Goal: Task Accomplishment & Management: Complete application form

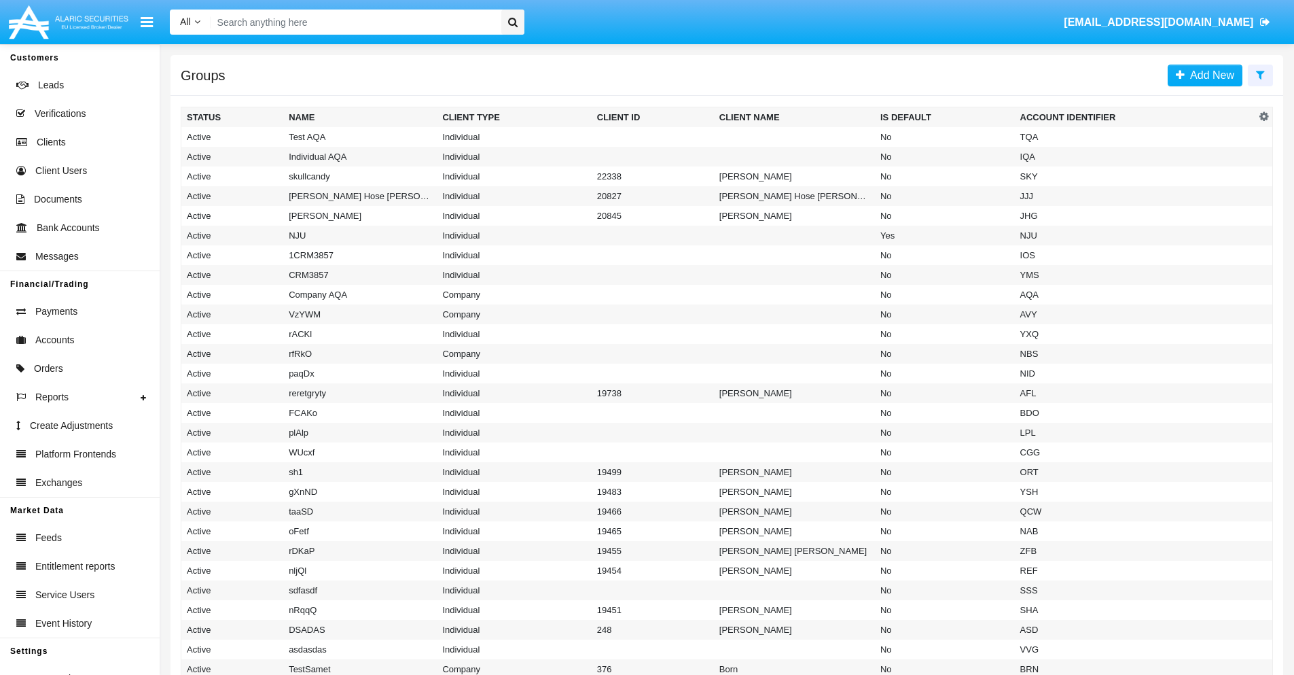
click at [1260, 74] on icon at bounding box center [1260, 74] width 9 height 11
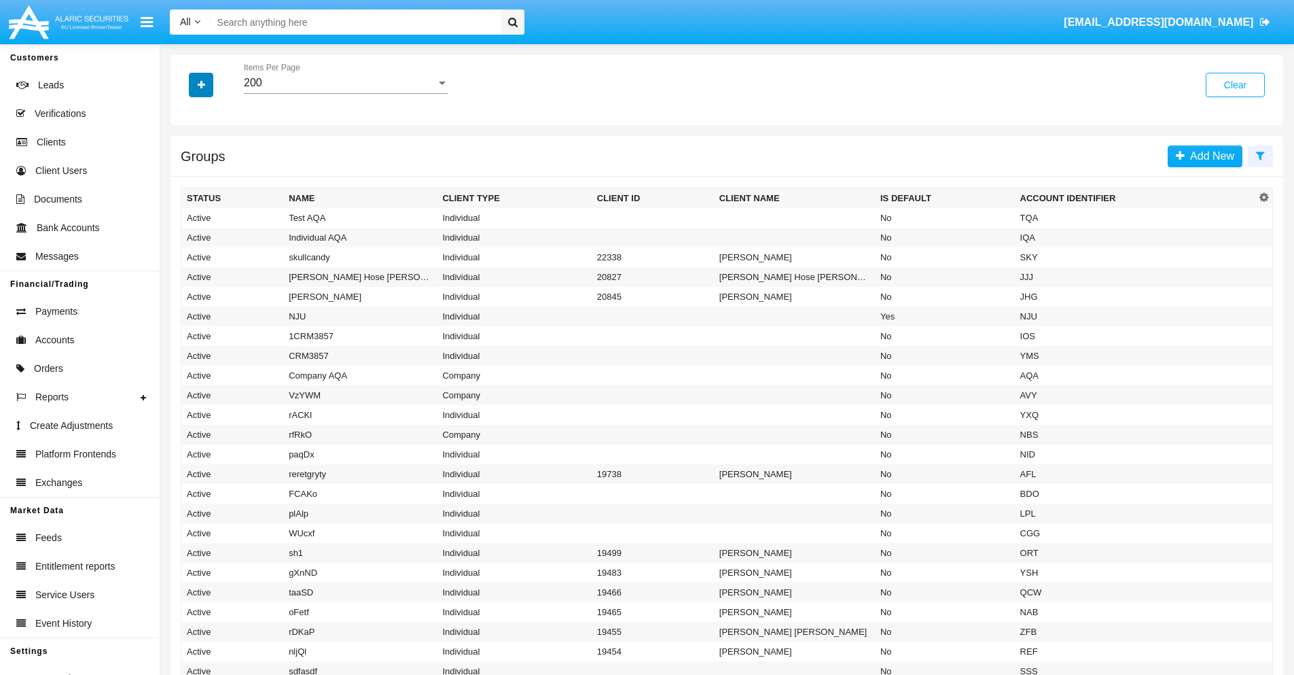
click at [201, 84] on icon "button" at bounding box center [201, 85] width 7 height 10
click at [239, 231] on span "Account Identifier" at bounding box center [240, 231] width 84 height 16
click at [187, 236] on input "Account Identifier" at bounding box center [186, 236] width 1 height 1
checkbox input "true"
click at [201, 84] on icon "button" at bounding box center [201, 85] width 7 height 10
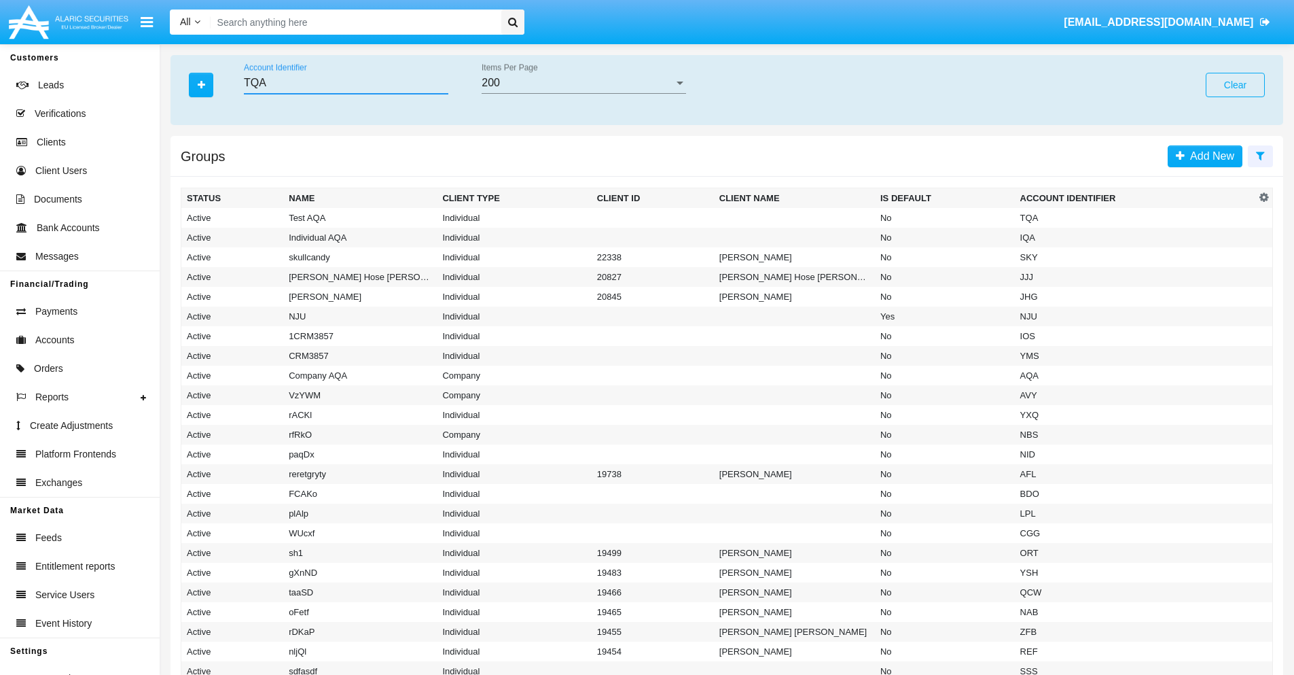
click at [346, 83] on input "TQA" at bounding box center [346, 83] width 204 height 12
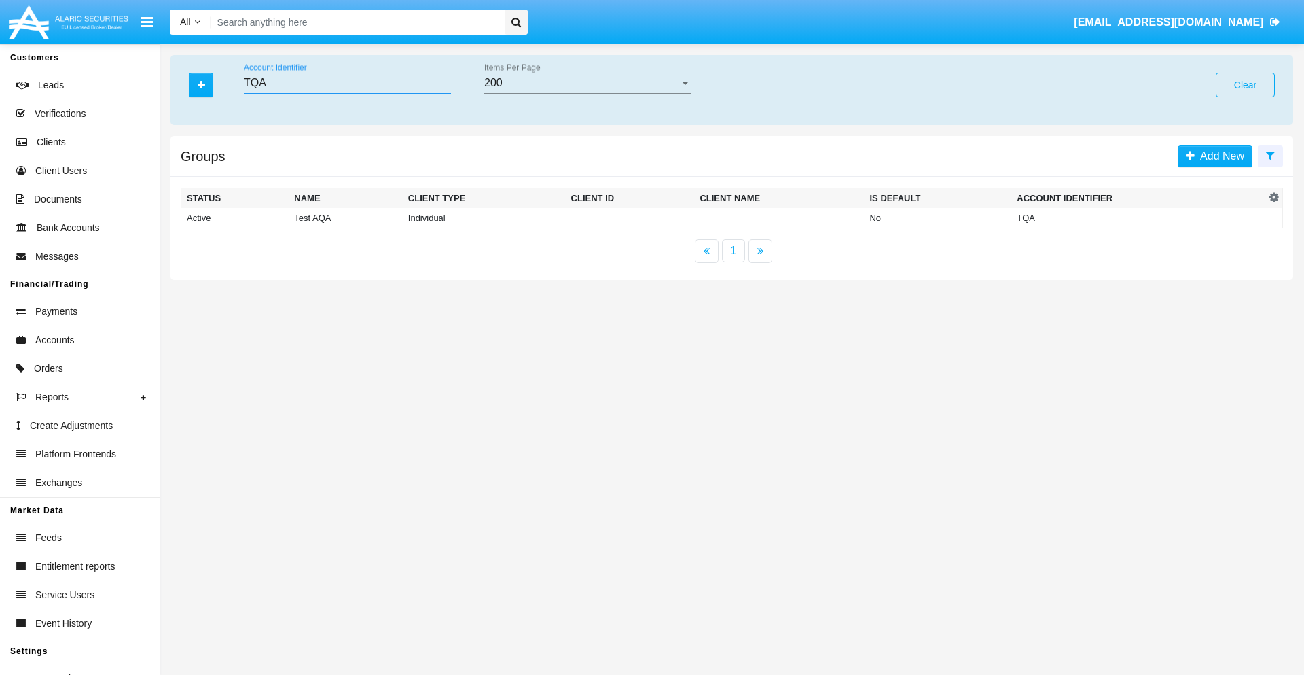
type input "TQA"
click at [1139, 217] on td "TQA" at bounding box center [1139, 218] width 254 height 20
click at [1209, 156] on span "Add New" at bounding box center [1210, 156] width 50 height 12
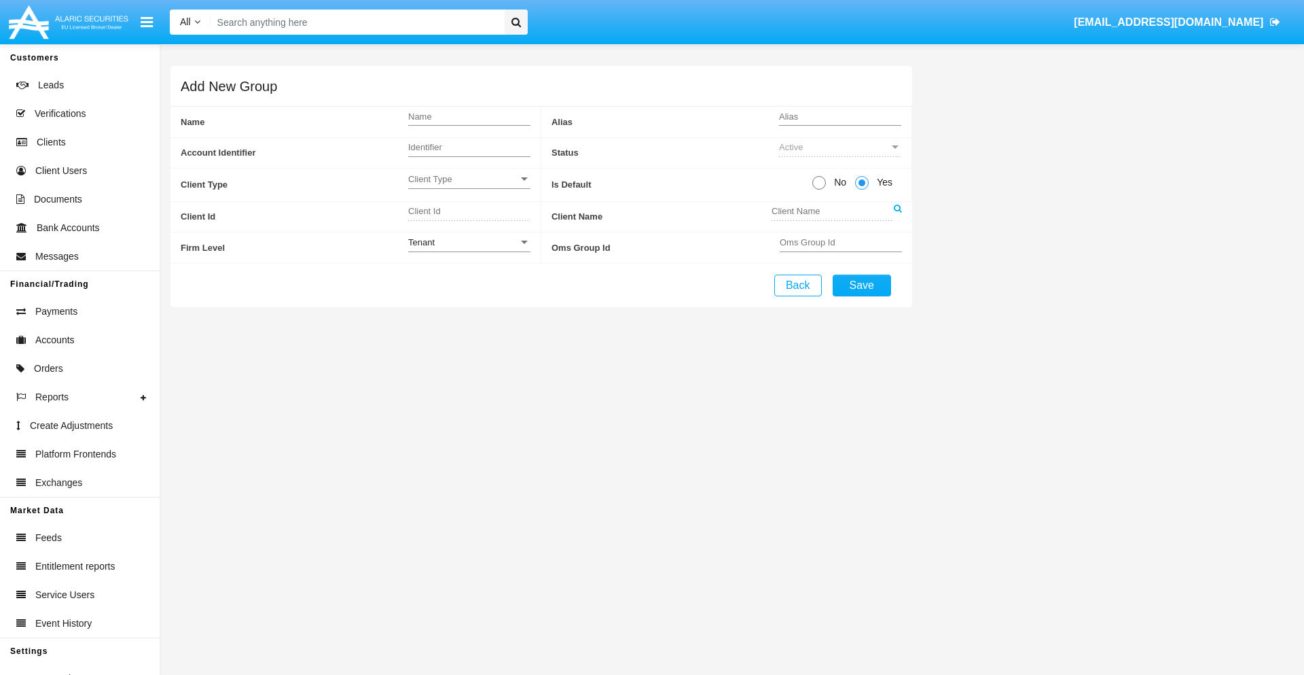
click at [469, 179] on span "Client Type" at bounding box center [463, 179] width 110 height 12
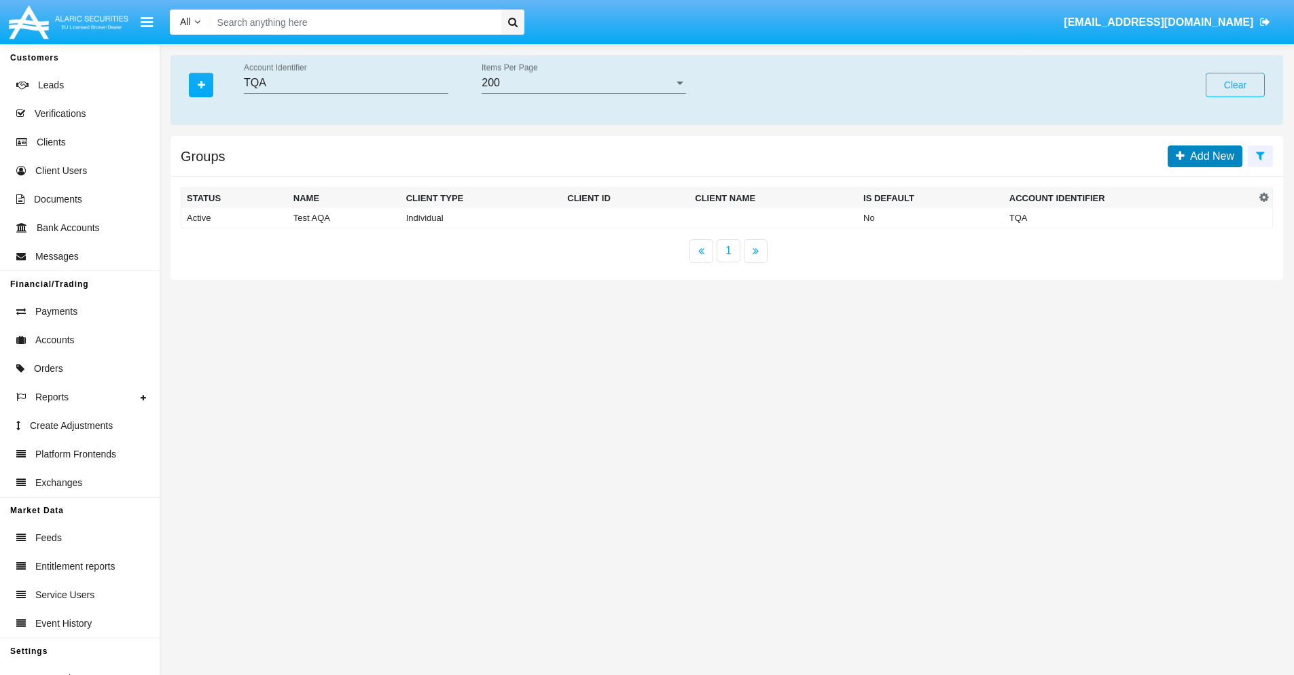
click at [1209, 156] on span "Add New" at bounding box center [1210, 156] width 50 height 12
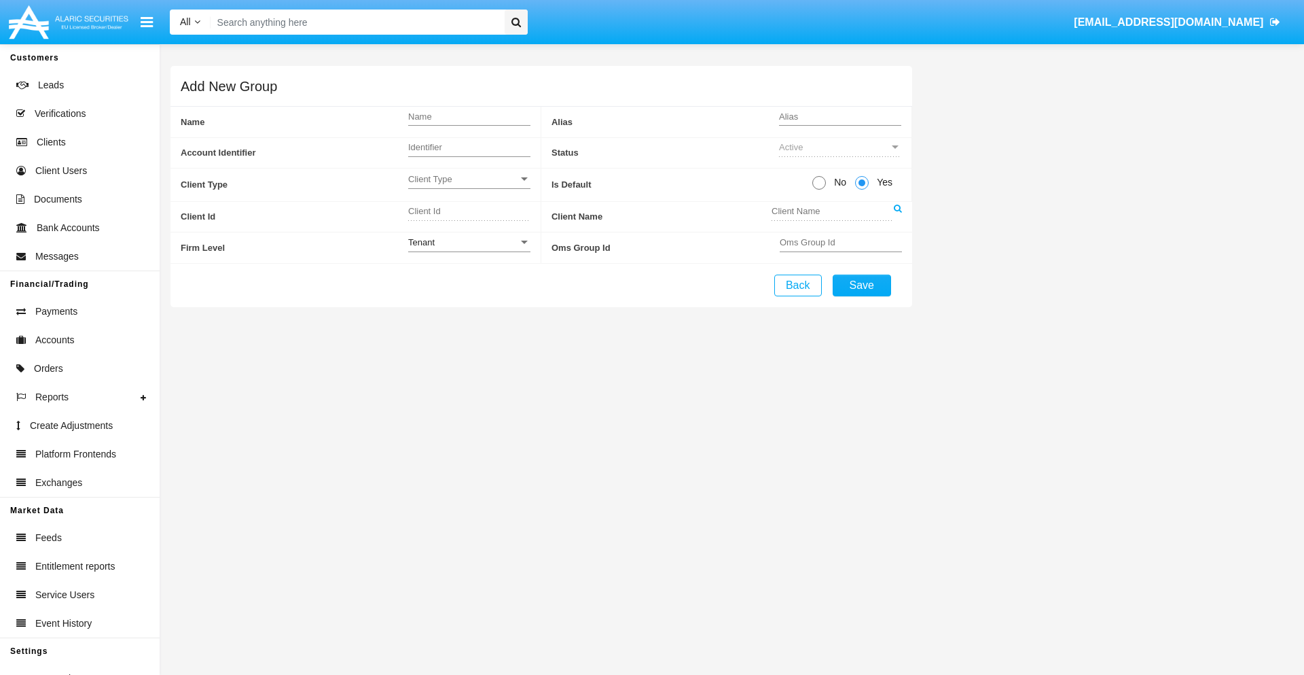
click at [838, 182] on span "No" at bounding box center [838, 182] width 24 height 14
click at [819, 190] on input "No" at bounding box center [819, 190] width 1 height 1
radio input "true"
click at [469, 242] on div "Tenant" at bounding box center [463, 242] width 110 height 12
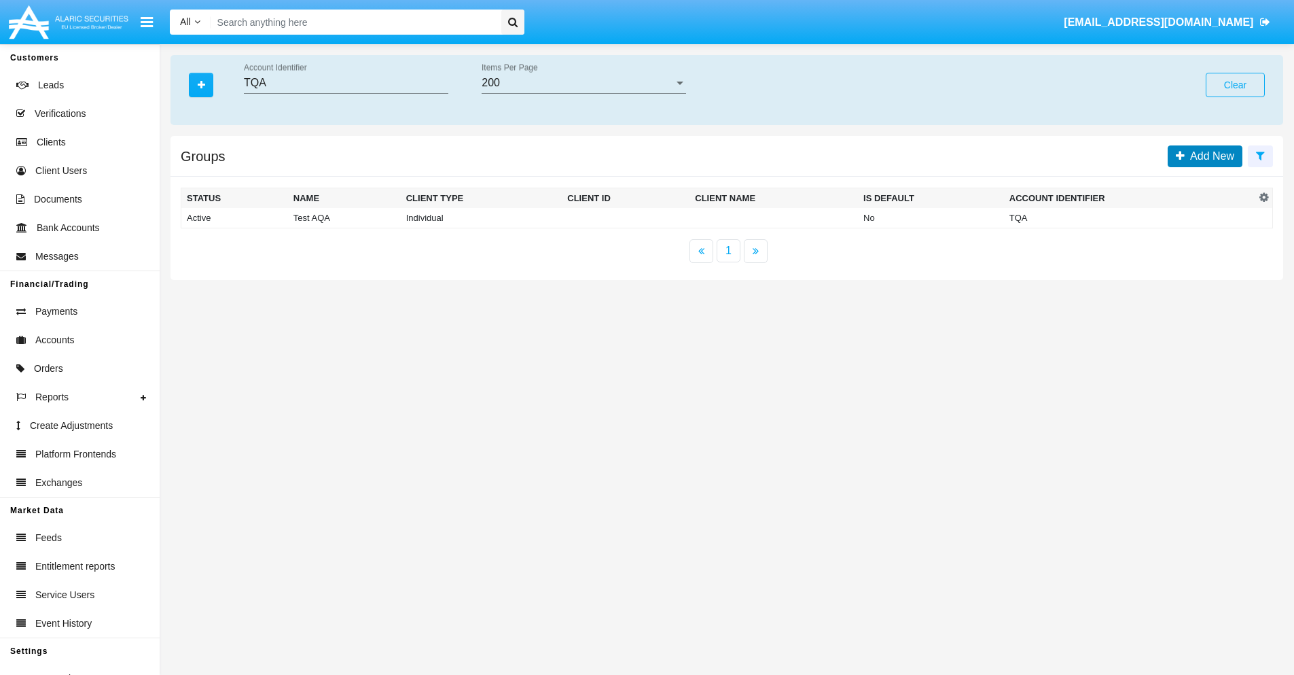
click at [1209, 156] on span "Add New" at bounding box center [1210, 156] width 50 height 12
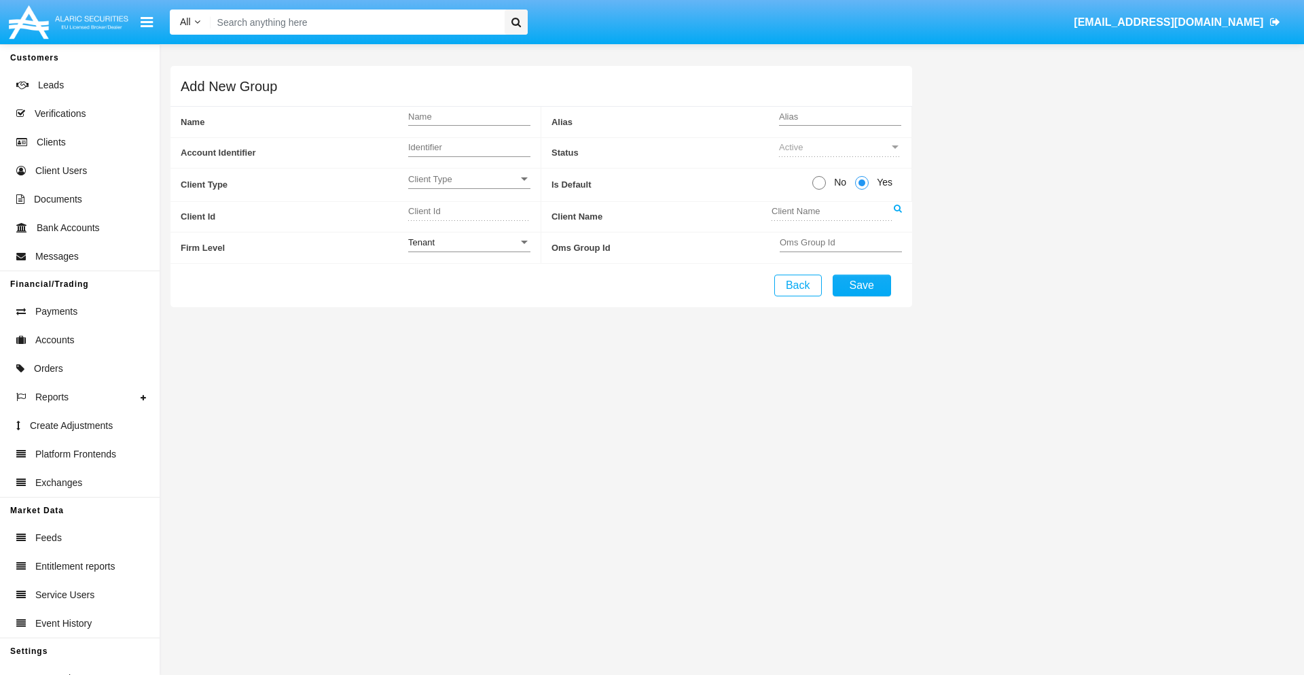
click at [838, 182] on span "No" at bounding box center [838, 182] width 24 height 14
click at [819, 190] on input "No" at bounding box center [819, 190] width 1 height 1
radio input "true"
click at [882, 182] on span "Yes" at bounding box center [882, 182] width 27 height 14
click at [862, 190] on input "Yes" at bounding box center [861, 190] width 1 height 1
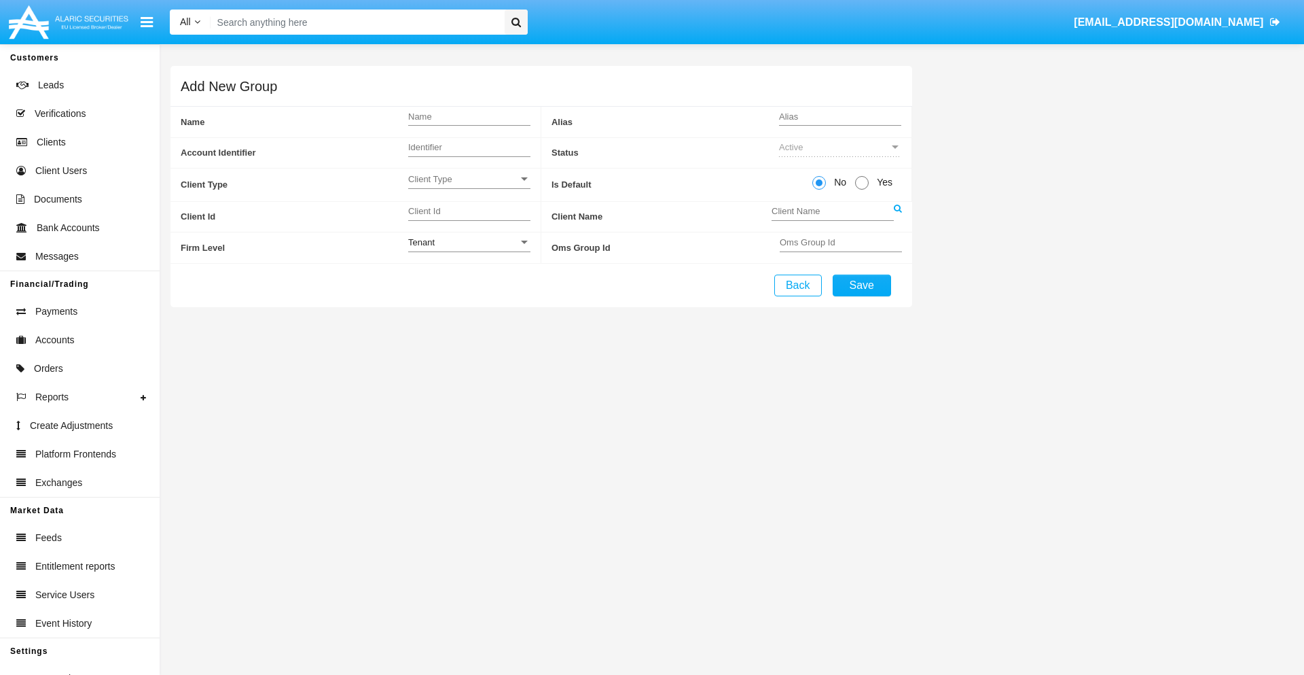
radio input "true"
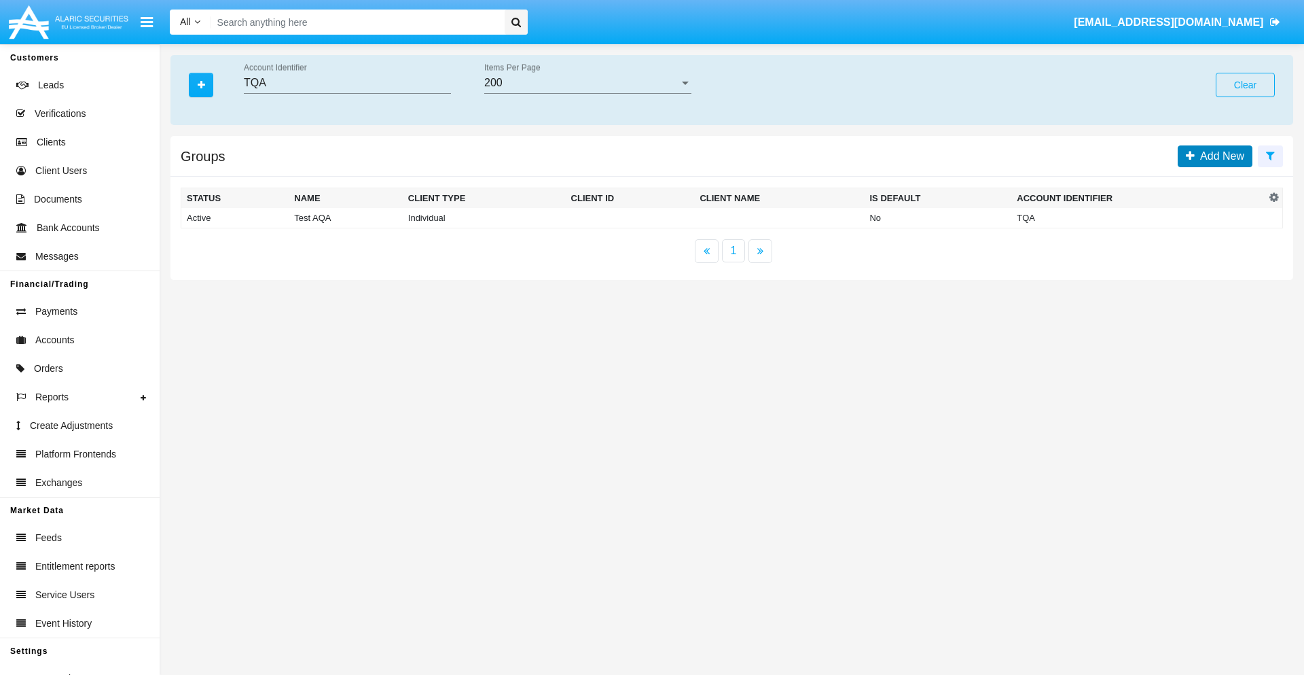
click at [1219, 156] on span "Add New" at bounding box center [1220, 156] width 50 height 12
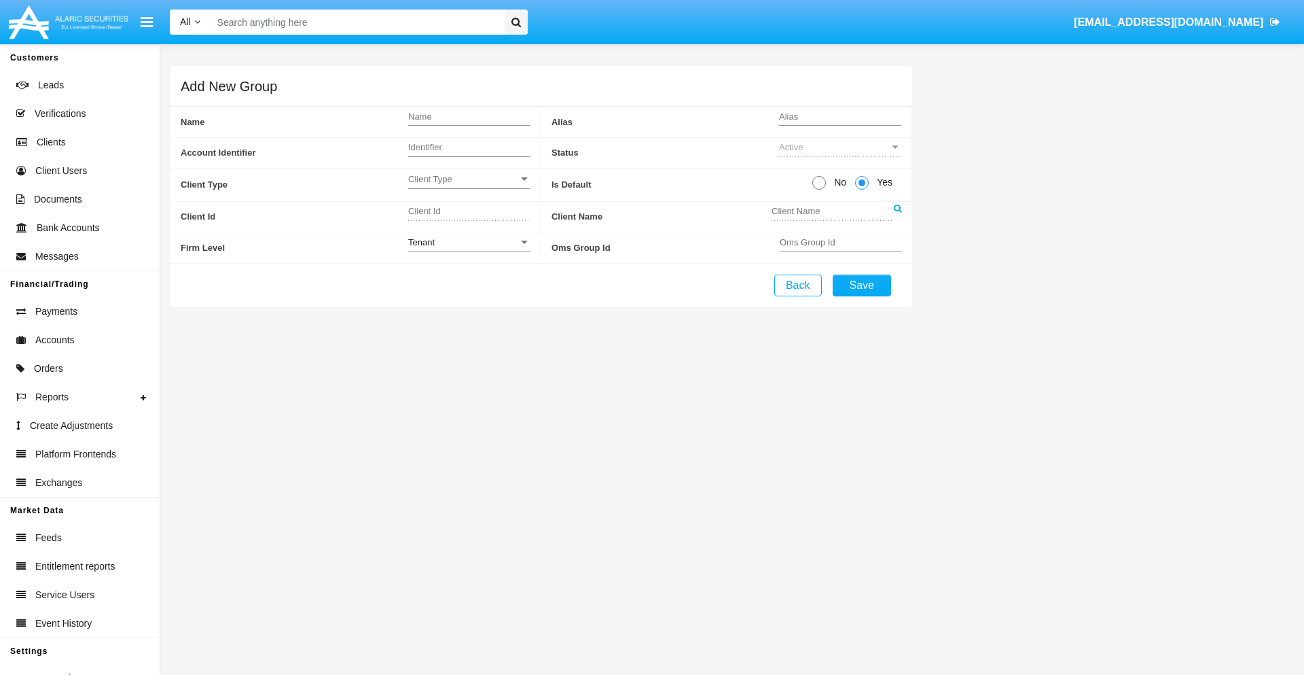
click at [838, 182] on span "No" at bounding box center [838, 182] width 24 height 14
click at [819, 190] on input "No" at bounding box center [819, 190] width 1 height 1
radio input "true"
click at [469, 179] on span "Client Type" at bounding box center [463, 179] width 110 height 12
click at [469, 186] on span "Individual" at bounding box center [469, 186] width 122 height 26
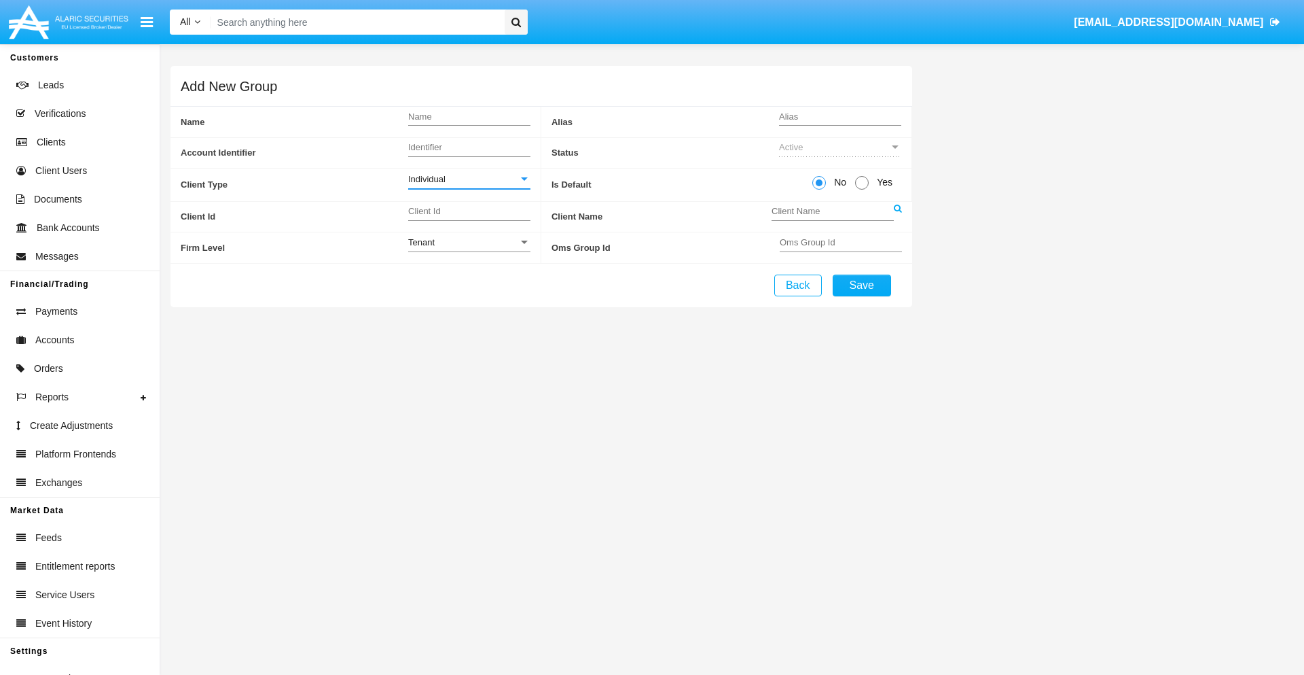
click at [897, 216] on link at bounding box center [898, 217] width 8 height 31
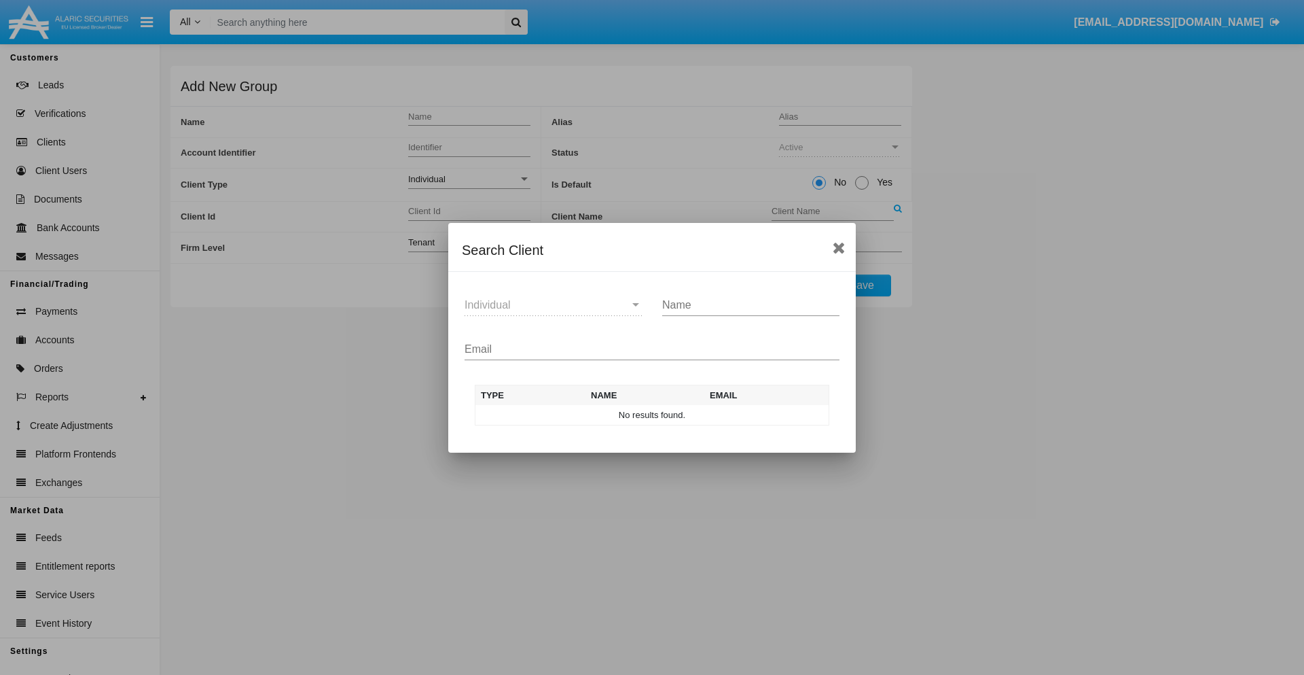
click at [652, 348] on input "Email" at bounding box center [652, 349] width 375 height 12
type input "test-user-owl@aqa.com"
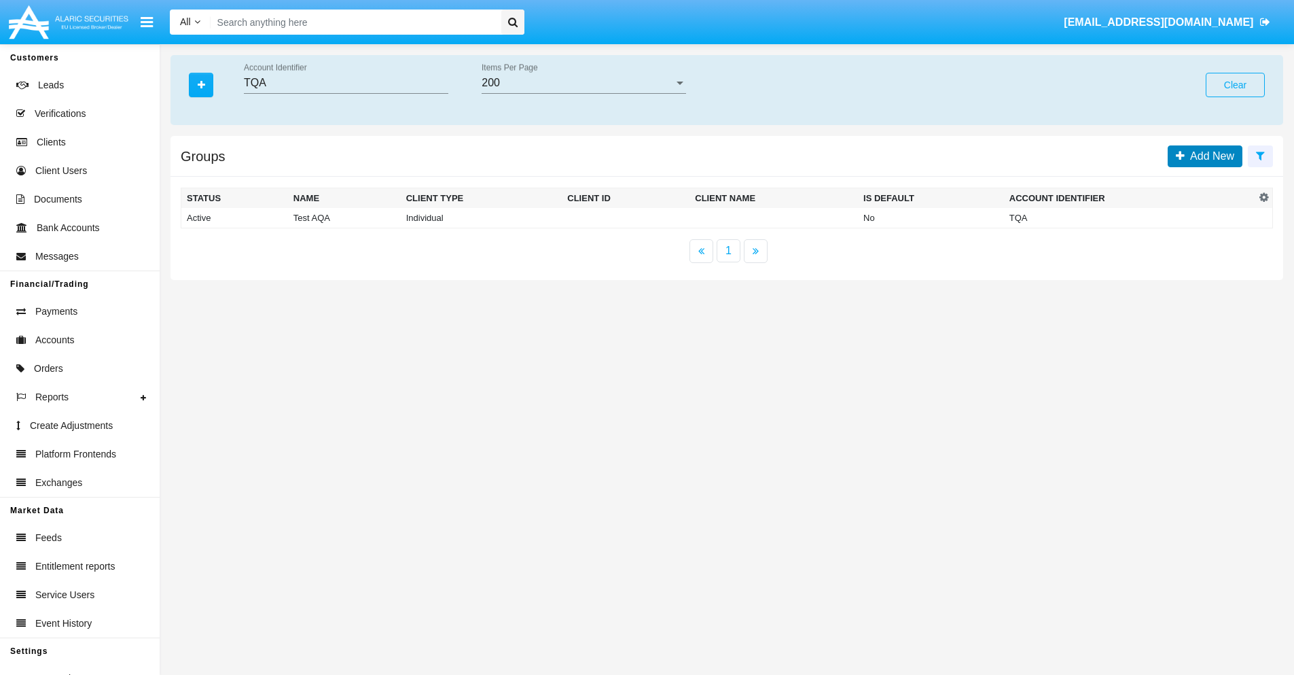
click at [1209, 156] on span "Add New" at bounding box center [1210, 156] width 50 height 12
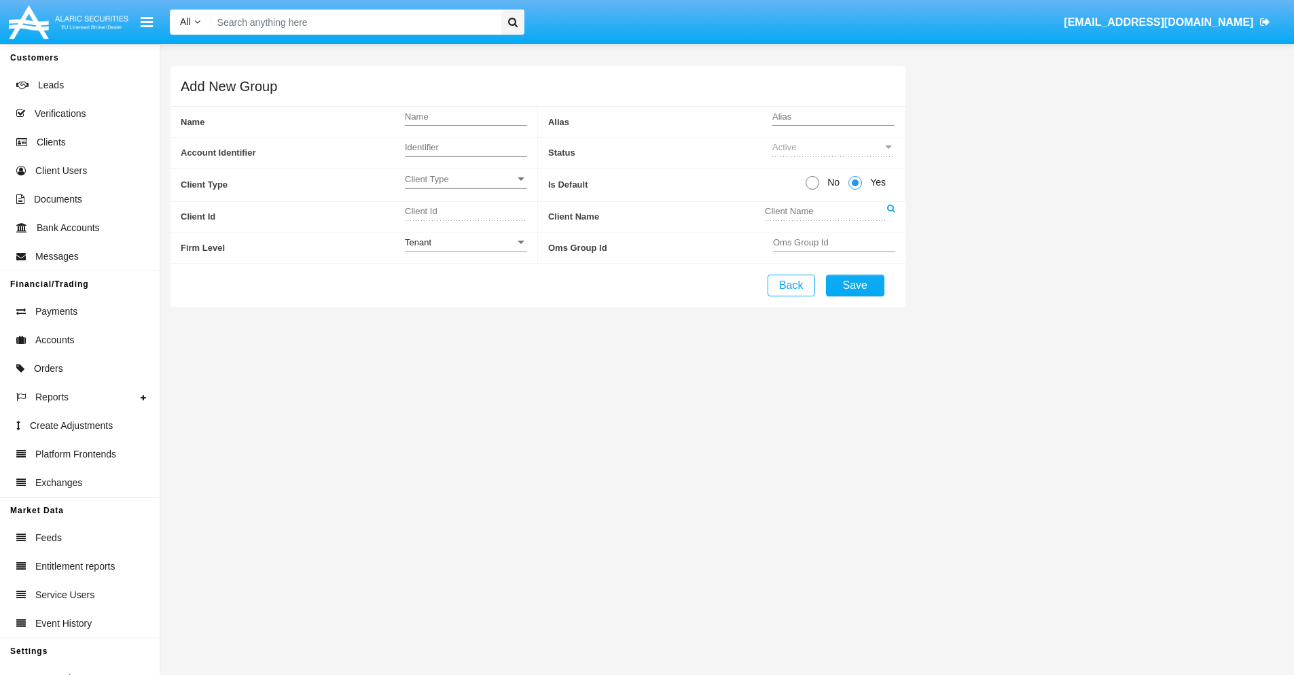
click at [831, 182] on span "No" at bounding box center [831, 182] width 24 height 14
click at [812, 190] on input "No" at bounding box center [812, 190] width 1 height 1
radio input "true"
click at [469, 179] on span "Client Type" at bounding box center [463, 179] width 110 height 12
click at [469, 213] on span "Company" at bounding box center [469, 213] width 122 height 26
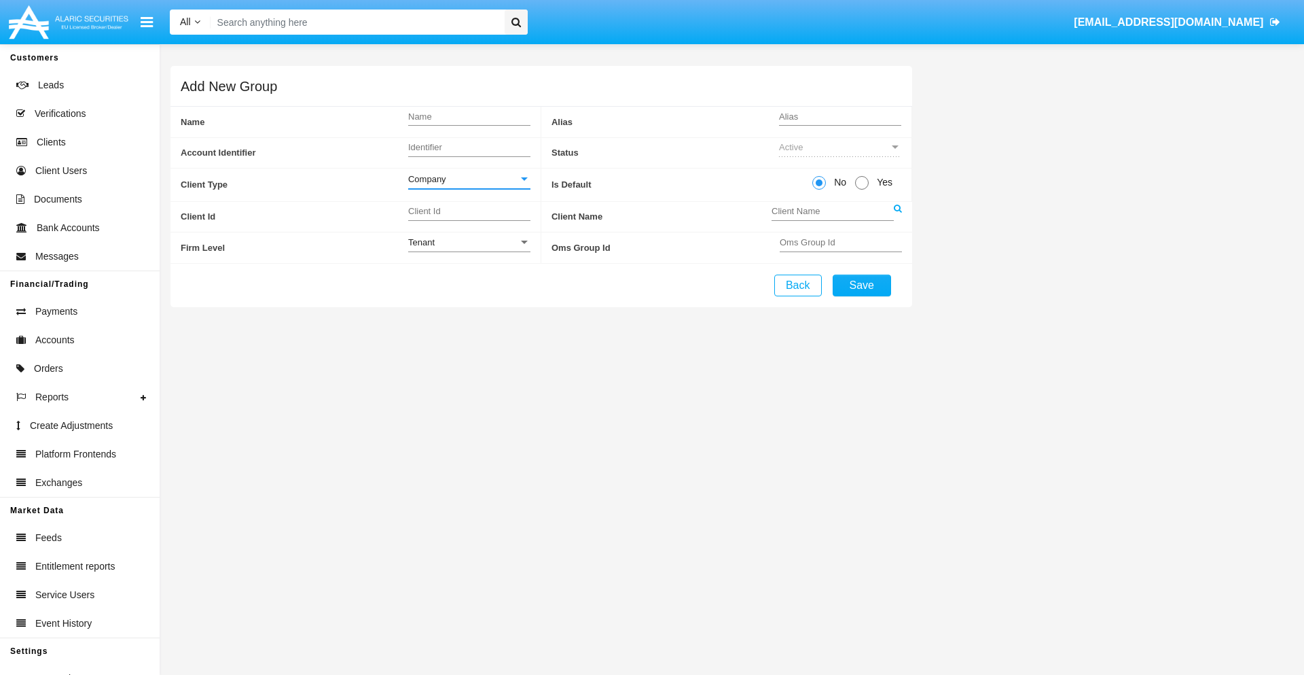
click at [897, 216] on link at bounding box center [898, 217] width 8 height 31
